Goal: Check status: Check status

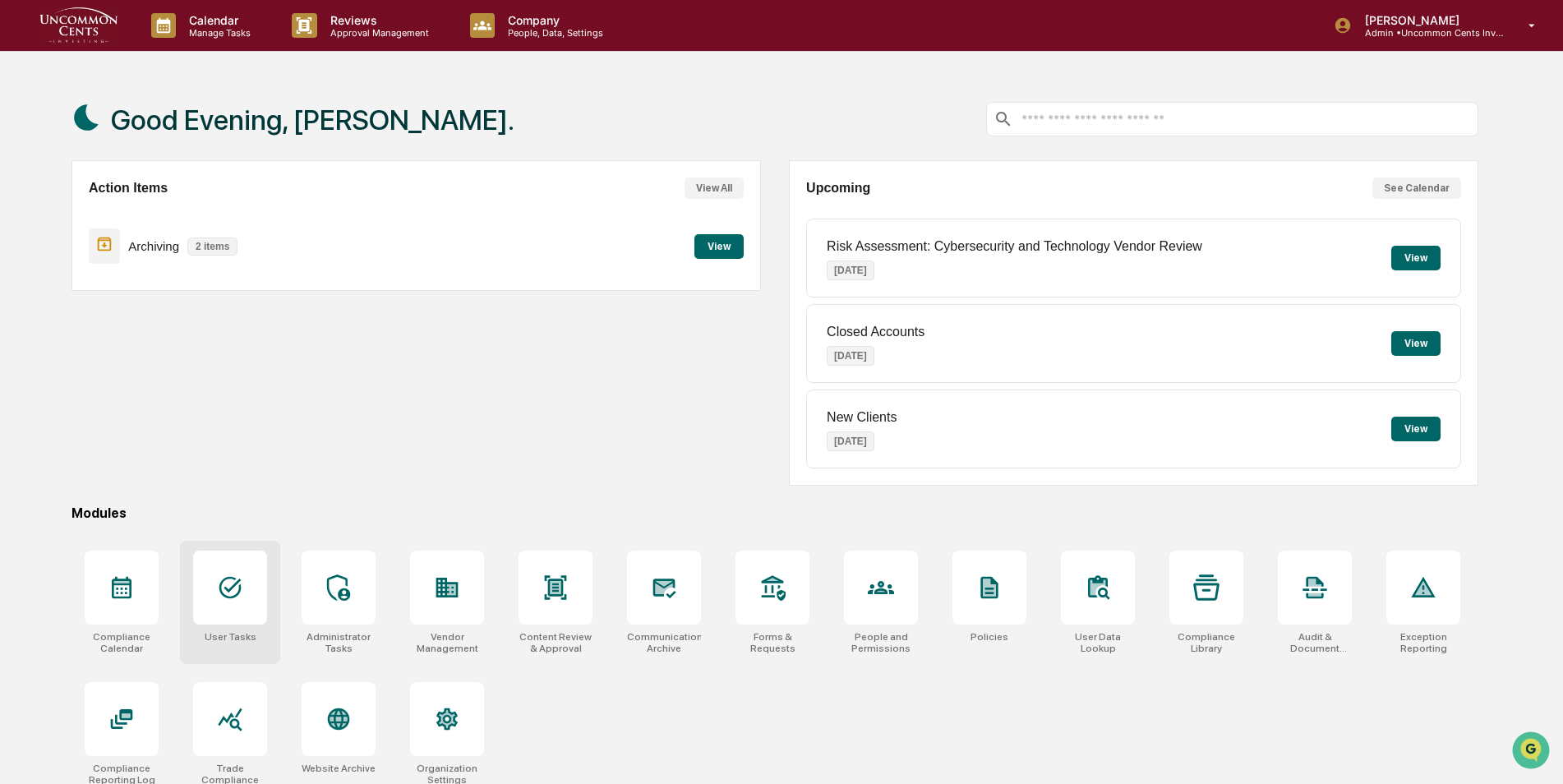
click at [233, 597] on icon at bounding box center [230, 588] width 22 height 22
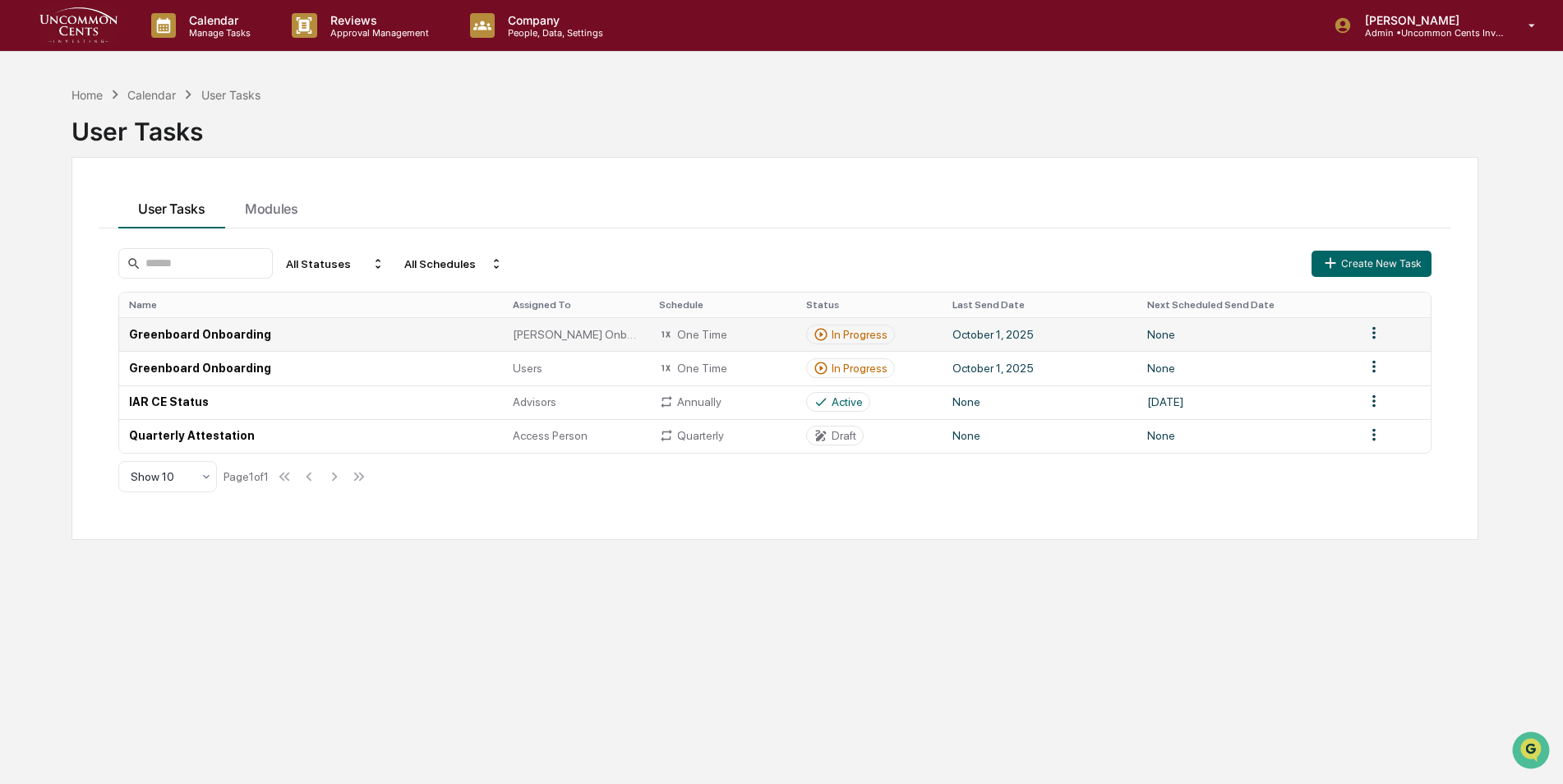
click at [171, 333] on td "Greenboard Onboarding" at bounding box center [311, 334] width 384 height 34
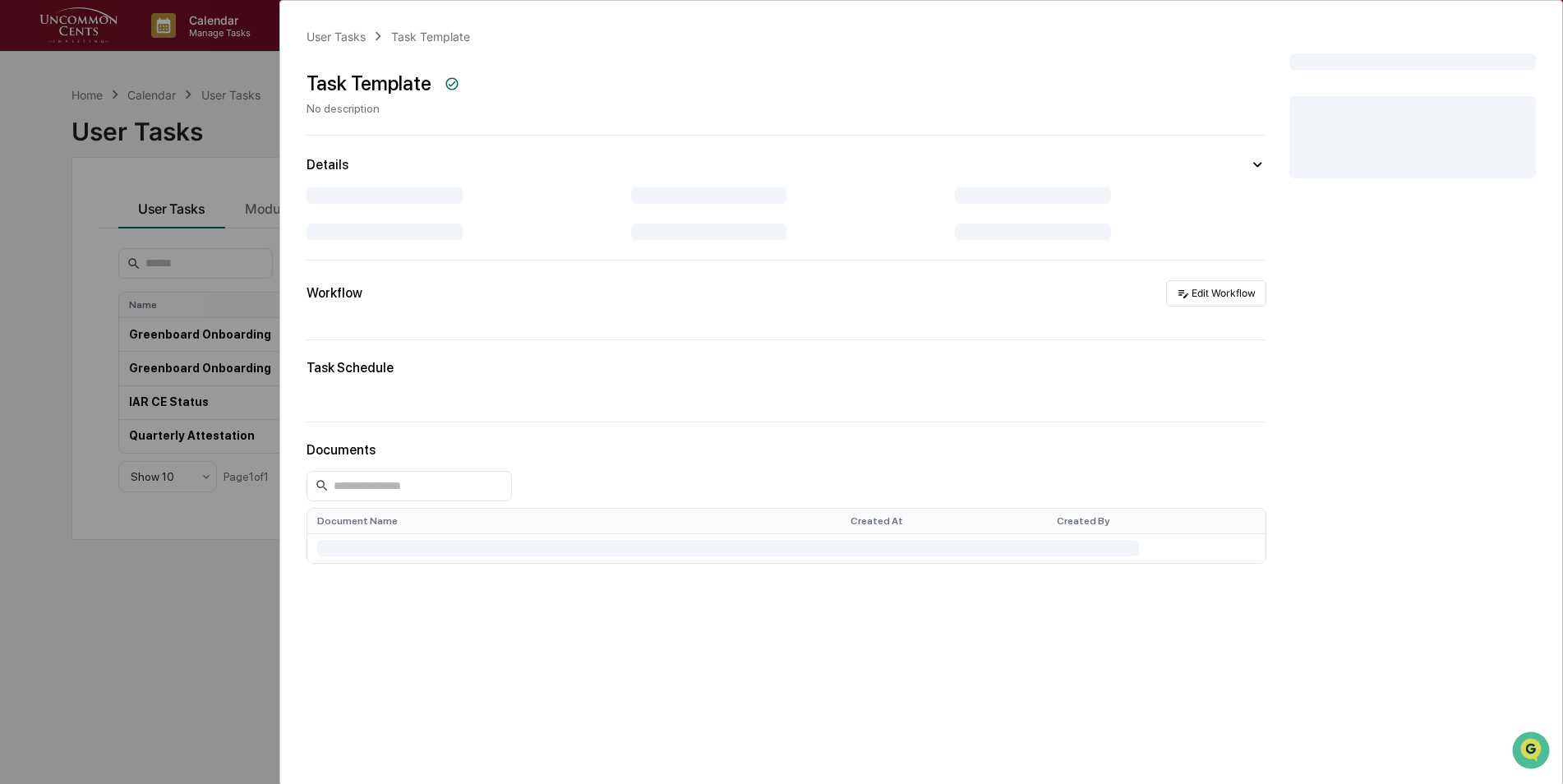
click at [118, 601] on div "User Tasks Task Template Task Template No description Details Workflow Edit Wor…" at bounding box center [782, 392] width 1563 height 784
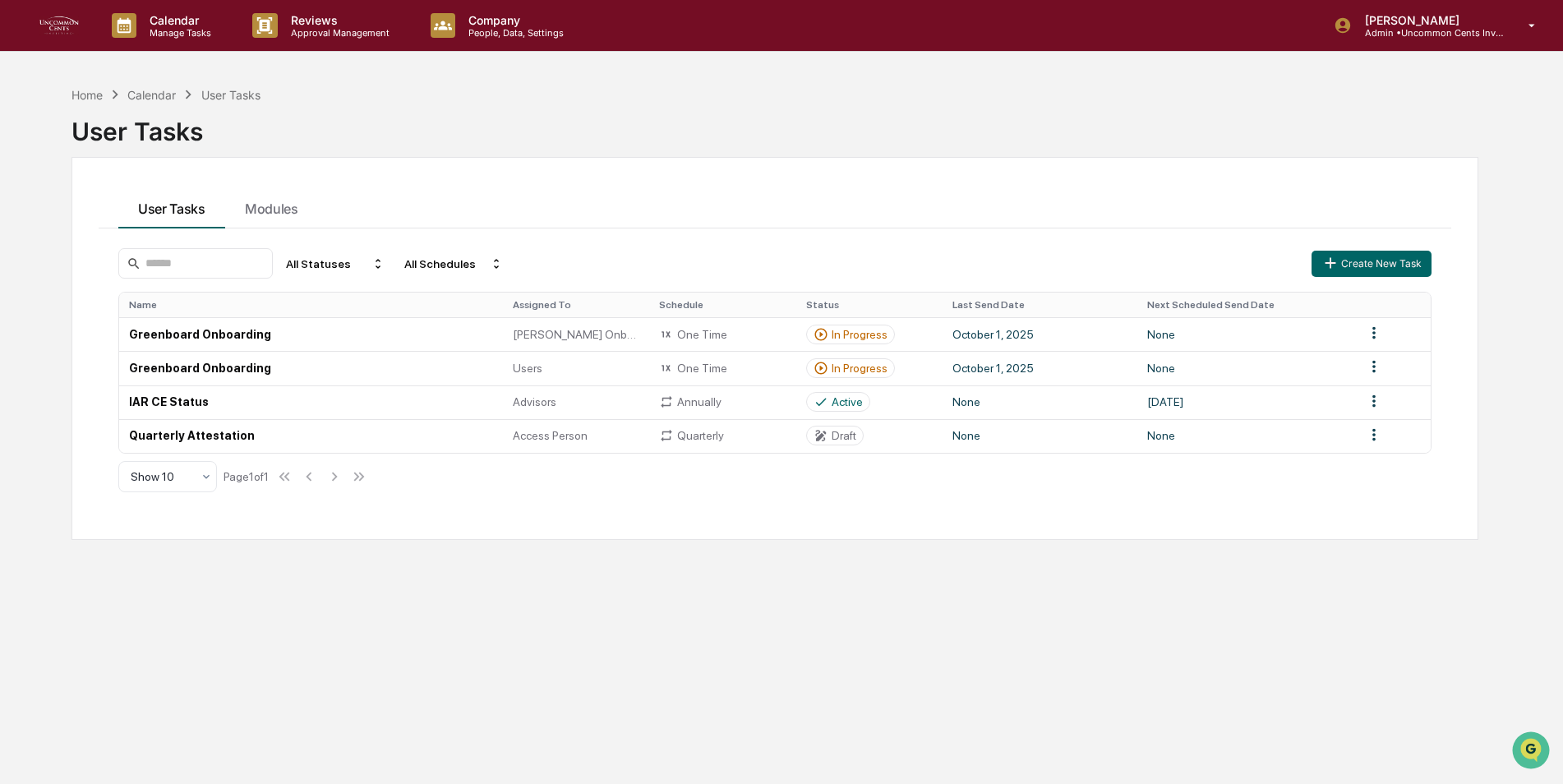
click at [130, 587] on div "Home Calendar User Tasks User Tasks User Tasks Modules All Statuses All Schedul…" at bounding box center [775, 470] width 1457 height 784
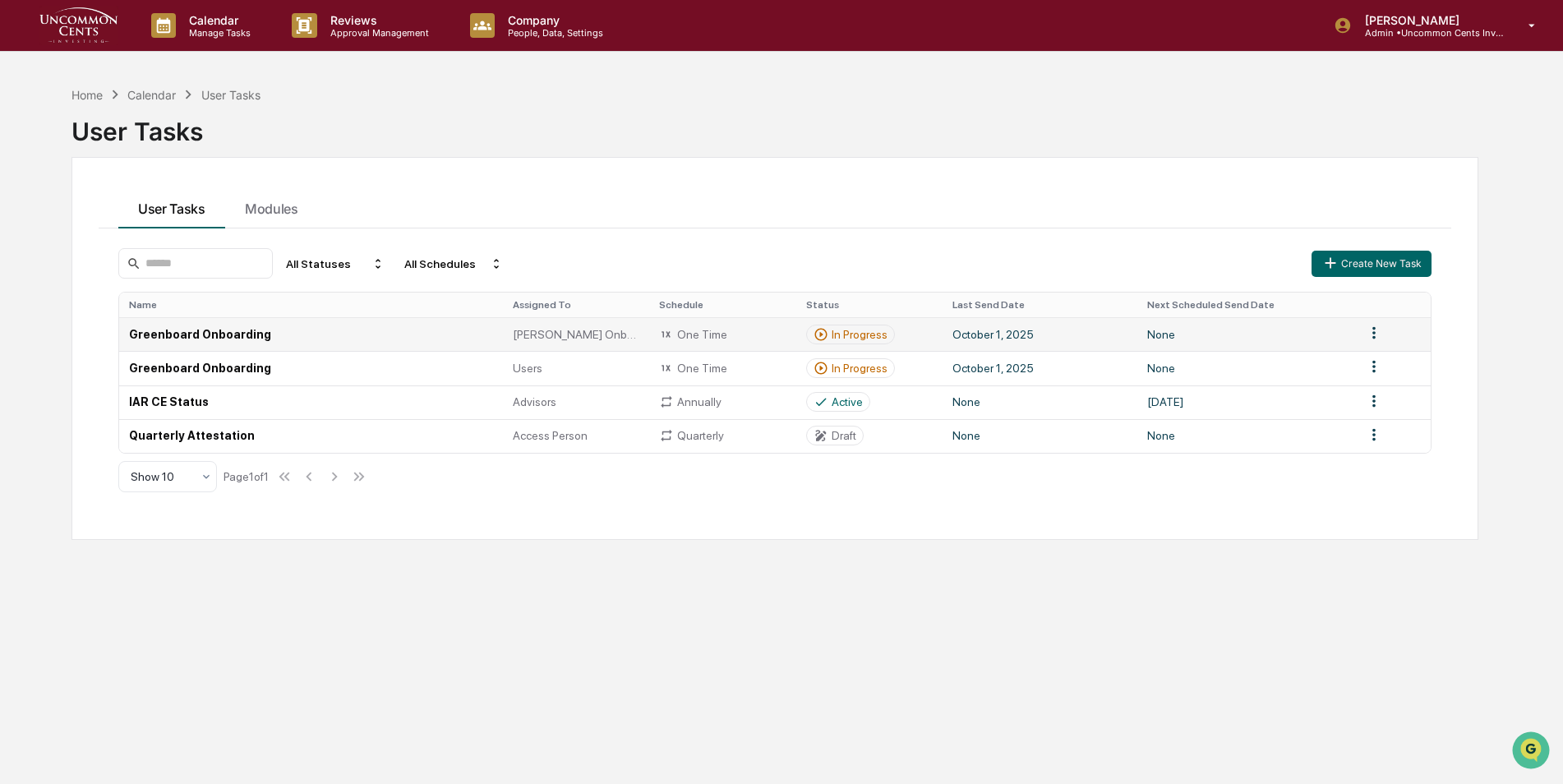
click at [222, 333] on td "Greenboard Onboarding" at bounding box center [311, 334] width 384 height 34
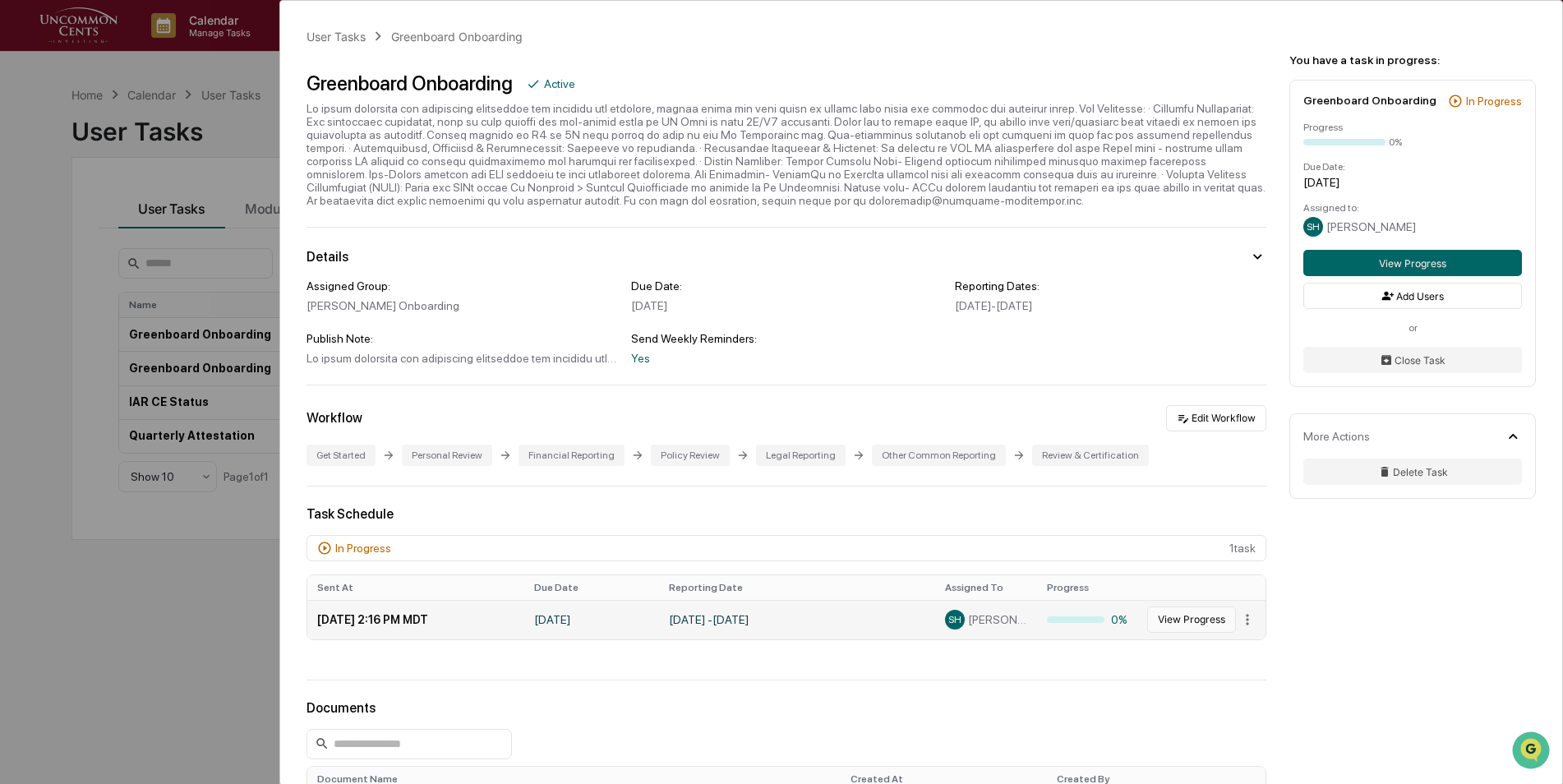
click at [1194, 621] on button "View Progress" at bounding box center [1191, 618] width 89 height 26
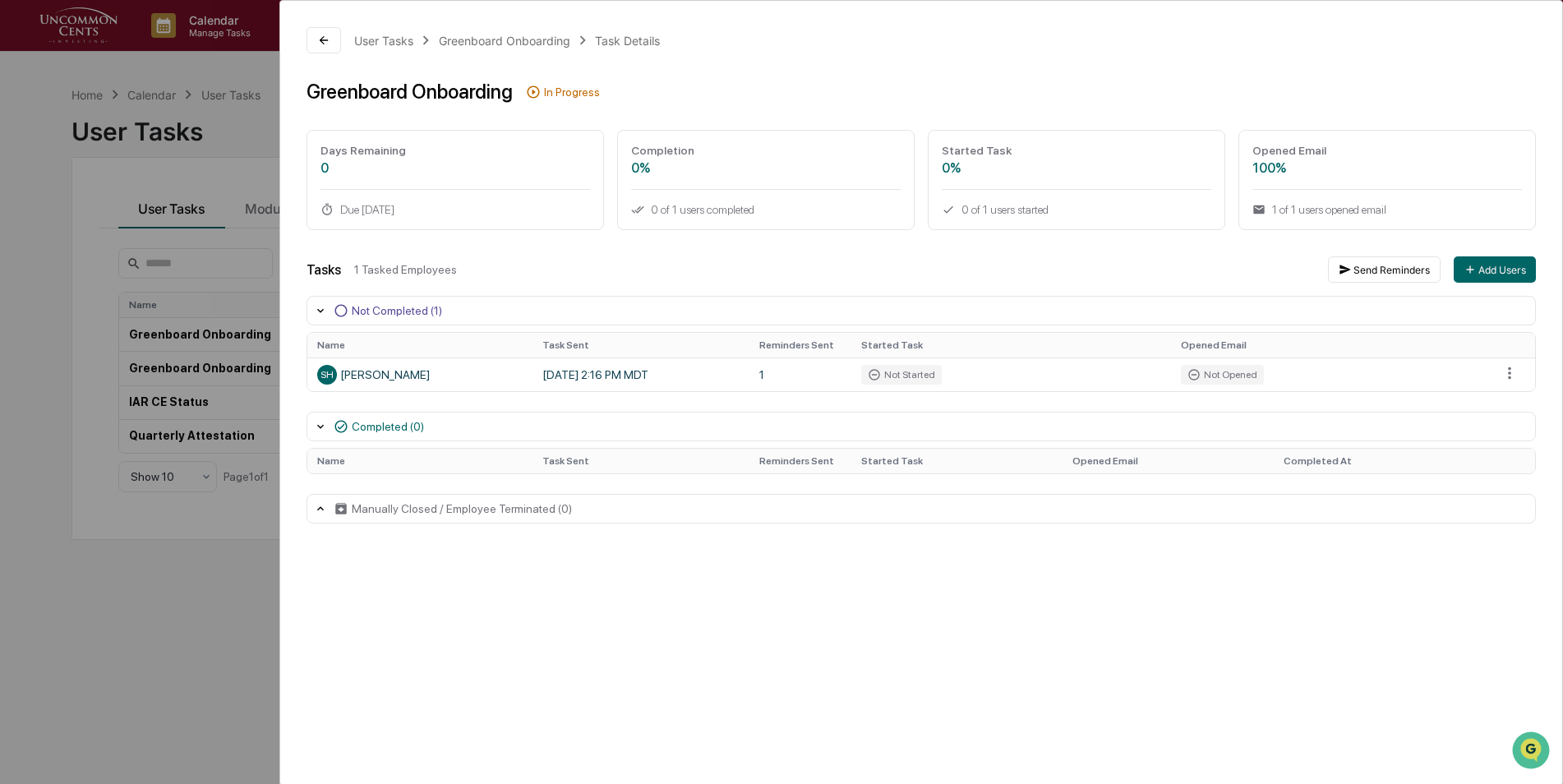
click at [114, 629] on div "User Tasks Greenboard Onboarding Task Details Greenboard Onboarding In Progress…" at bounding box center [782, 392] width 1563 height 784
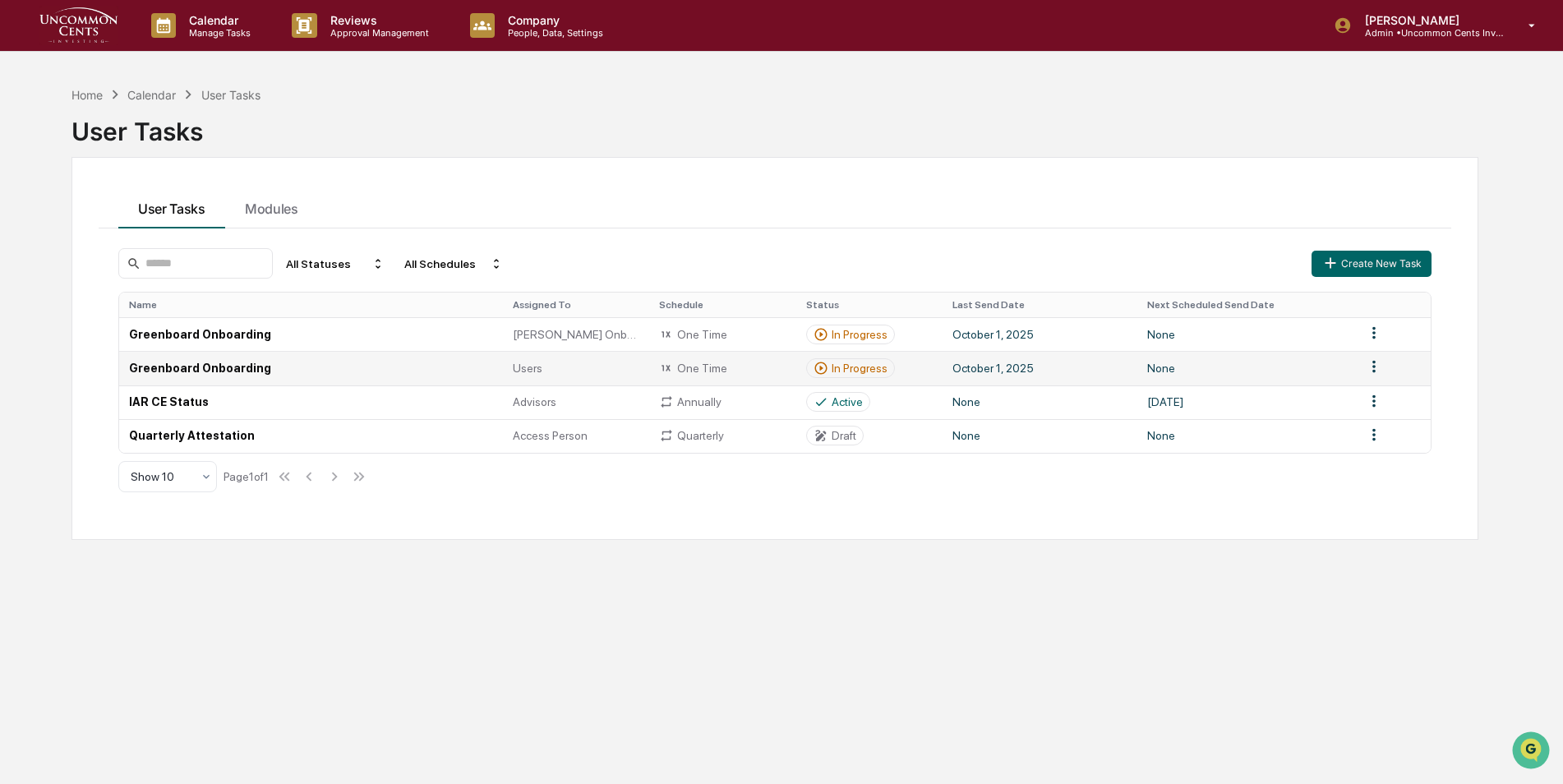
click at [215, 371] on td "Greenboard Onboarding" at bounding box center [311, 367] width 384 height 34
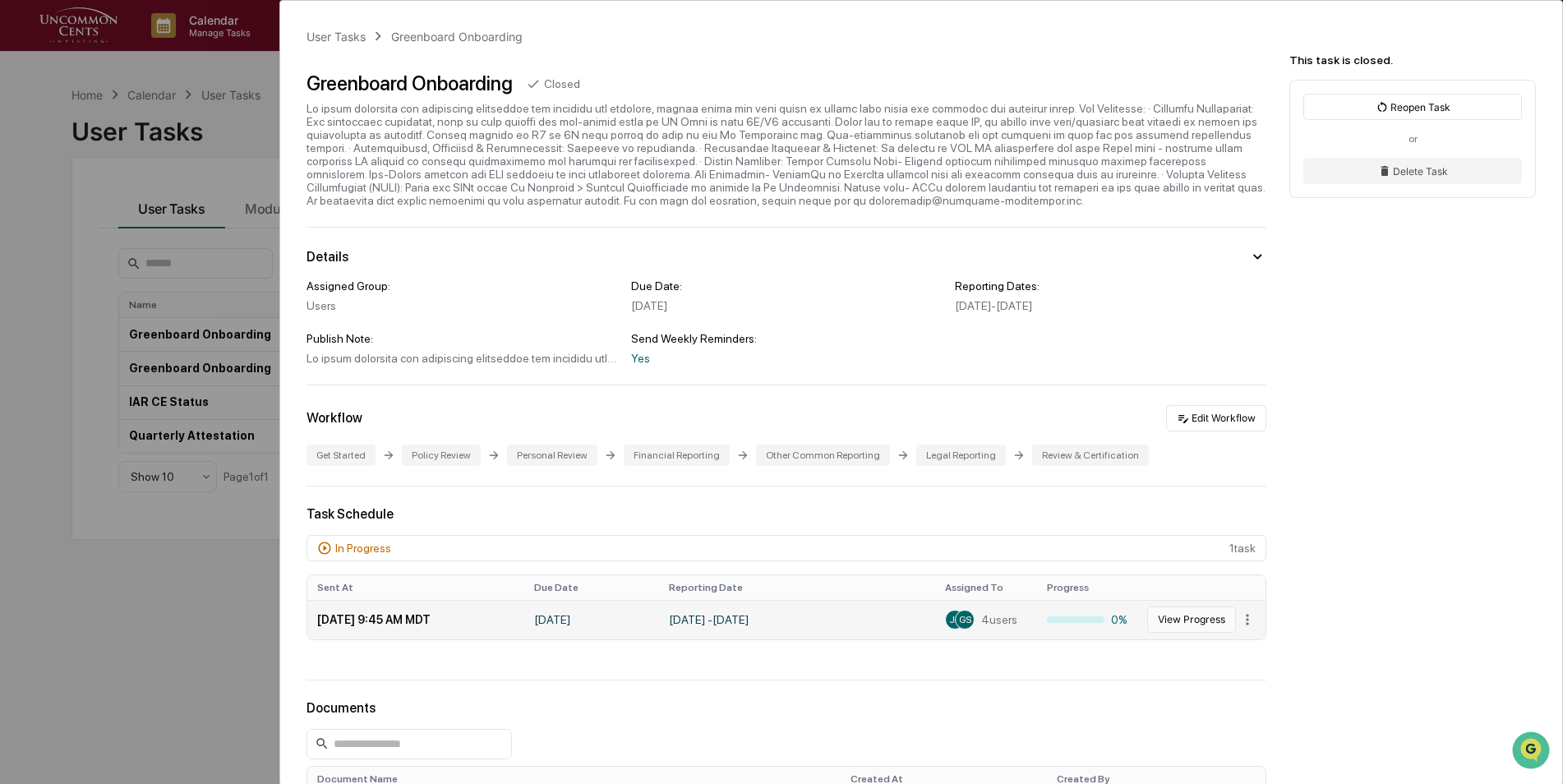
click at [1185, 621] on button "View Progress" at bounding box center [1191, 618] width 89 height 26
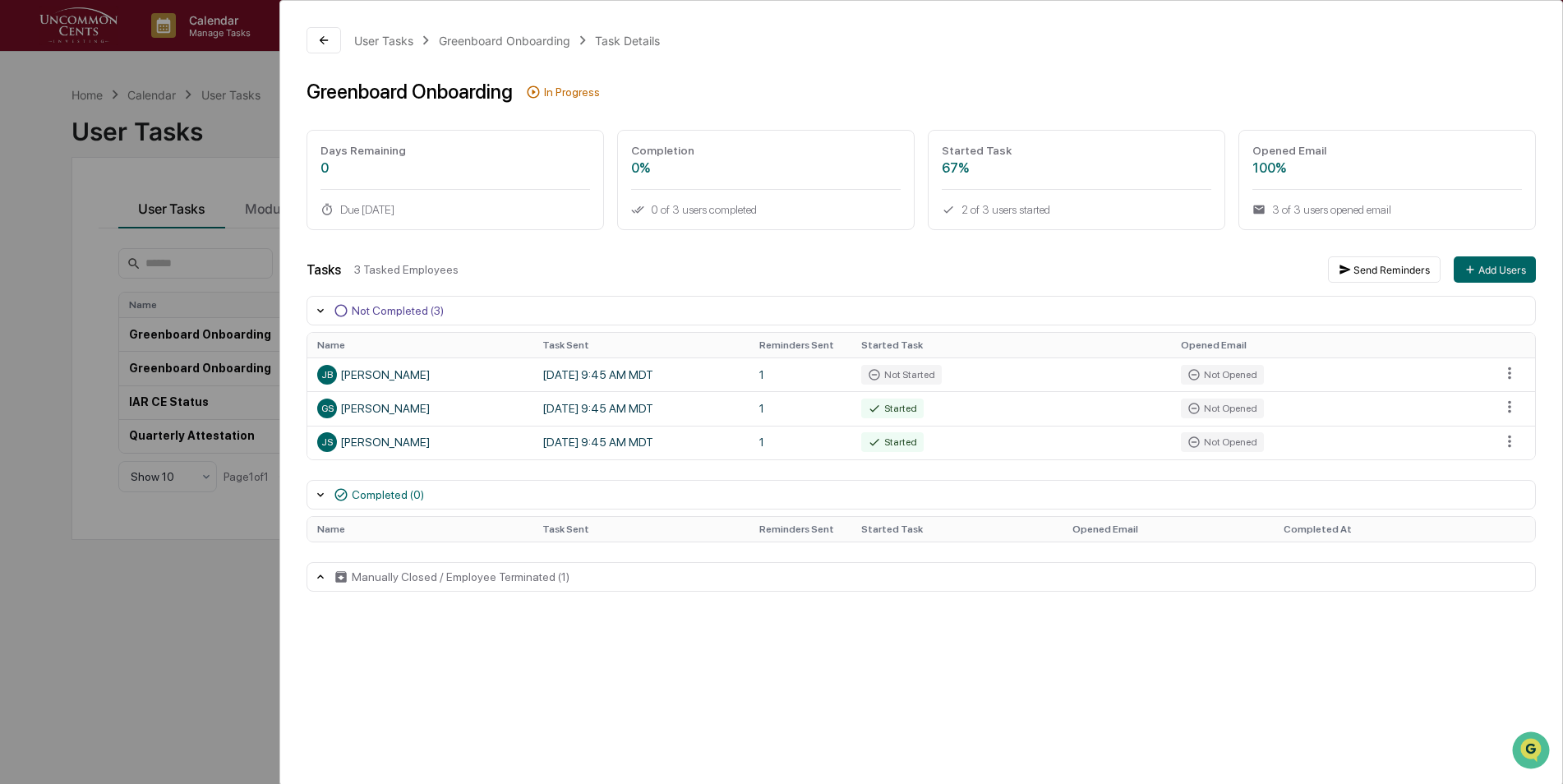
click at [60, 105] on div "User Tasks Greenboard Onboarding Task Details Greenboard Onboarding In Progress…" at bounding box center [782, 392] width 1563 height 784
